Goal: Navigation & Orientation: Understand site structure

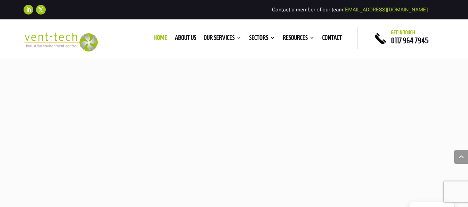
scroll to position [588, 0]
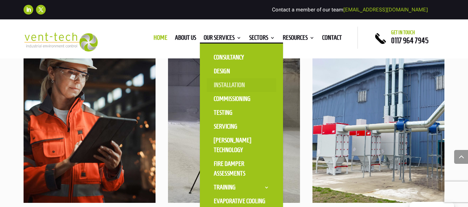
click at [218, 83] on link "Installation" at bounding box center [241, 85] width 69 height 14
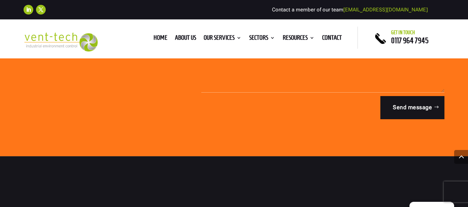
scroll to position [1972, 0]
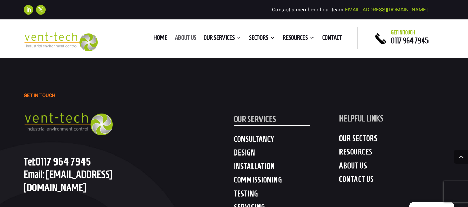
click at [184, 38] on link "About us" at bounding box center [185, 39] width 21 height 8
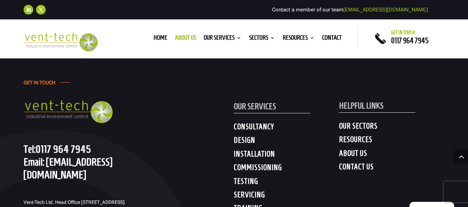
scroll to position [2318, 0]
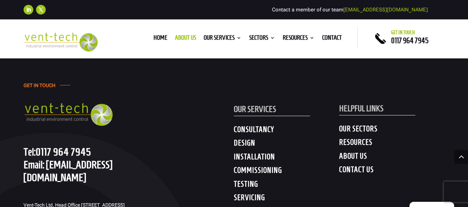
click at [357, 138] on h4 "RESOURCES" at bounding box center [391, 144] width 105 height 12
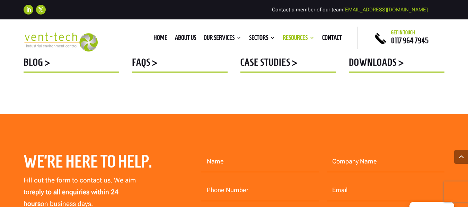
scroll to position [415, 0]
